Goal: Navigation & Orientation: Find specific page/section

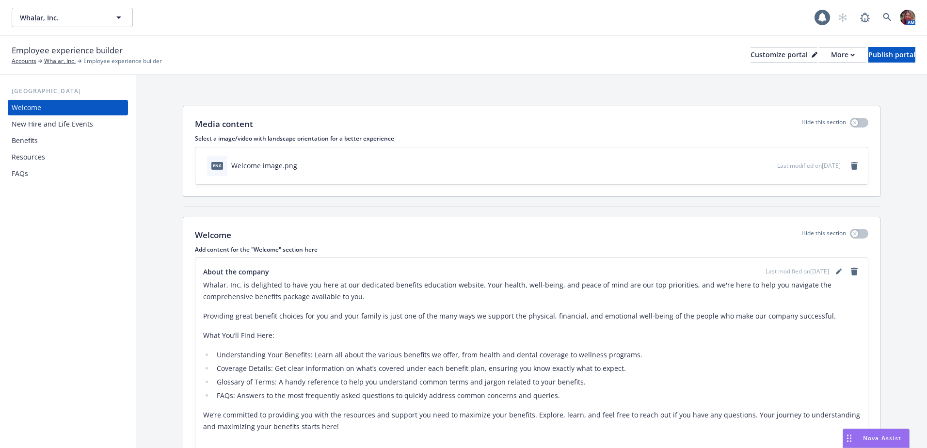
click at [26, 138] on div "Benefits" at bounding box center [25, 141] width 26 height 16
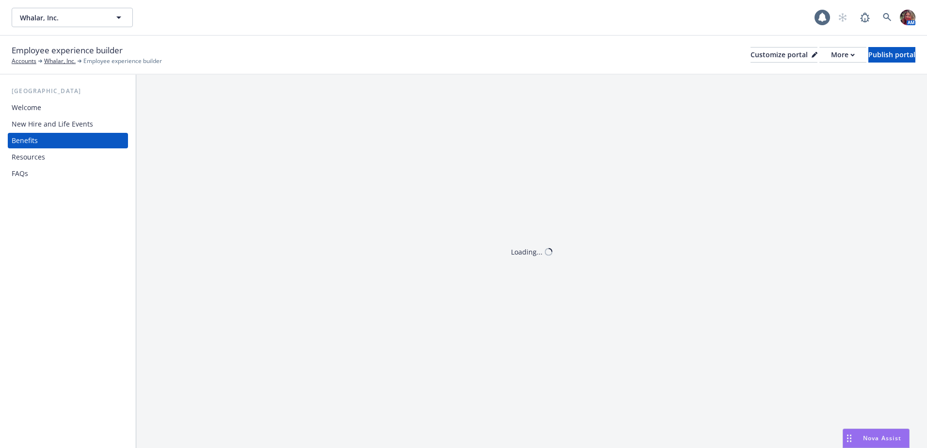
click at [22, 159] on div "Resources" at bounding box center [28, 157] width 33 height 16
